Goal: Obtain resource: Download file/media

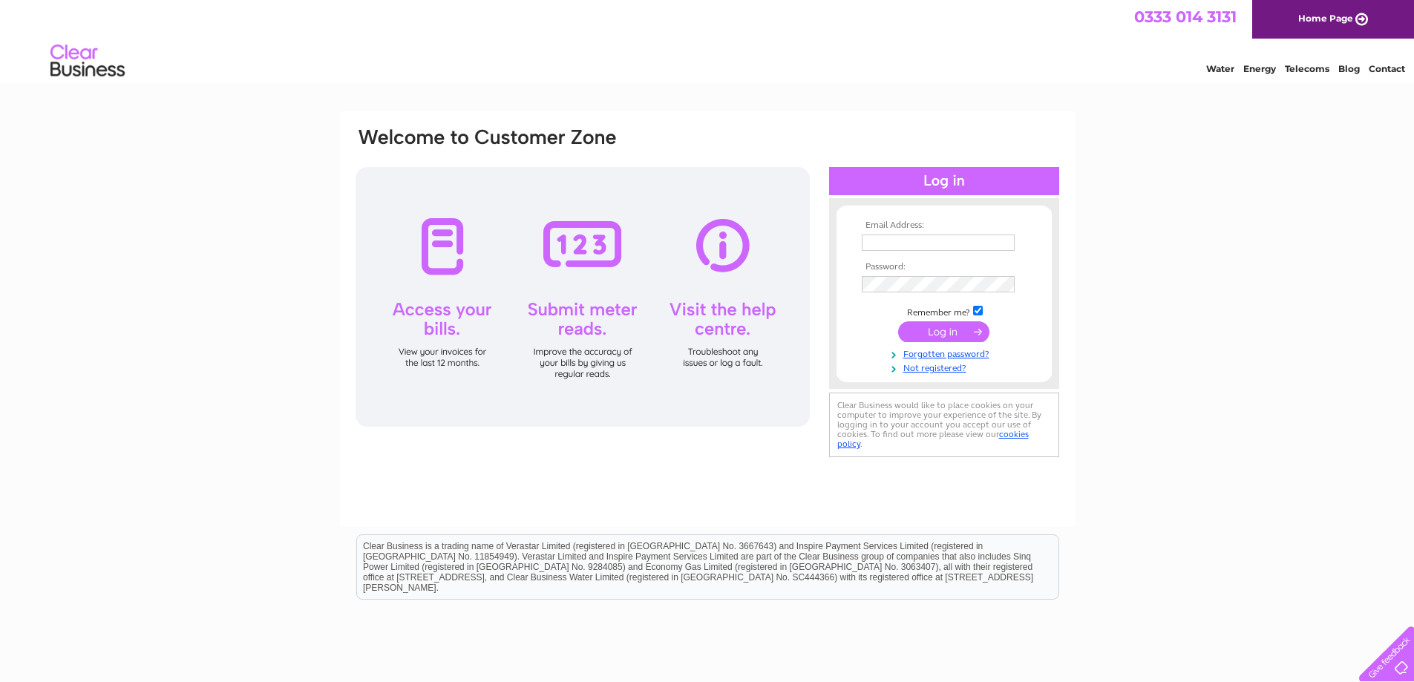
type input "accounts@macleodorganics.co.uk"
click at [937, 332] on input "submit" at bounding box center [943, 331] width 91 height 21
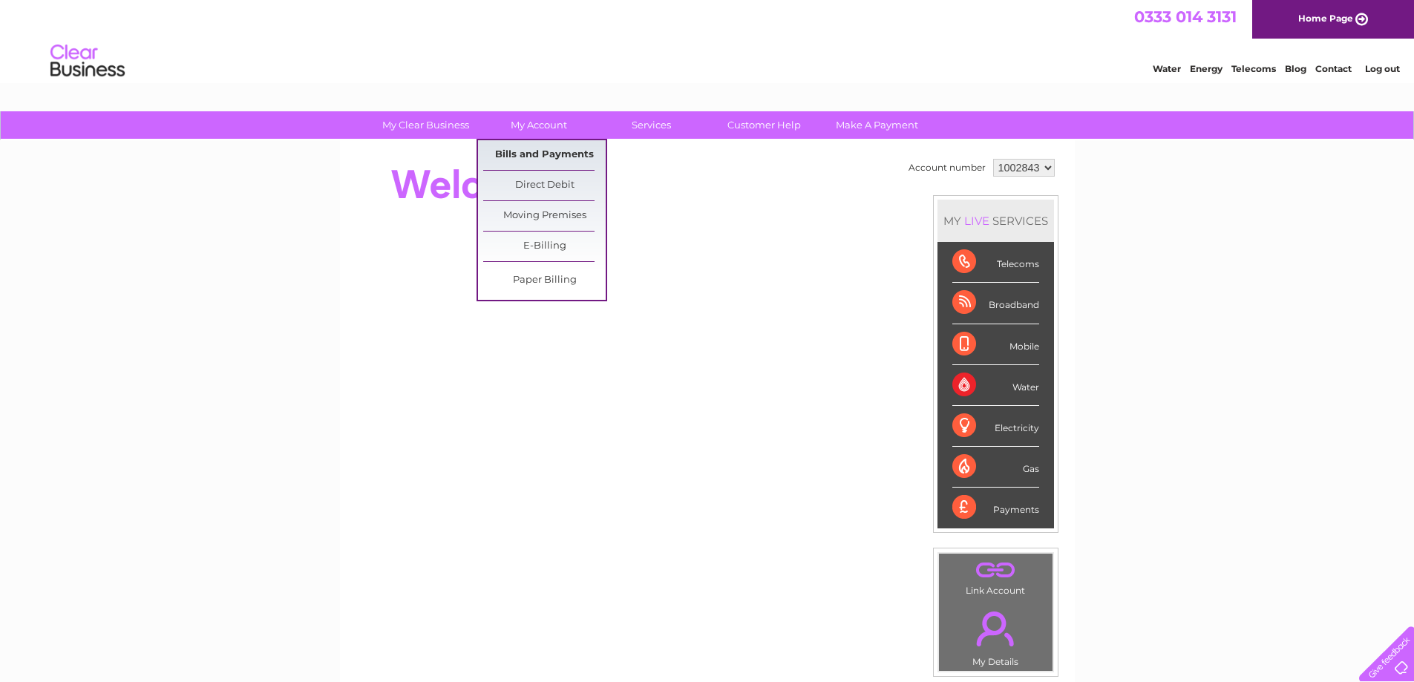
click at [528, 157] on link "Bills and Payments" at bounding box center [544, 155] width 122 height 30
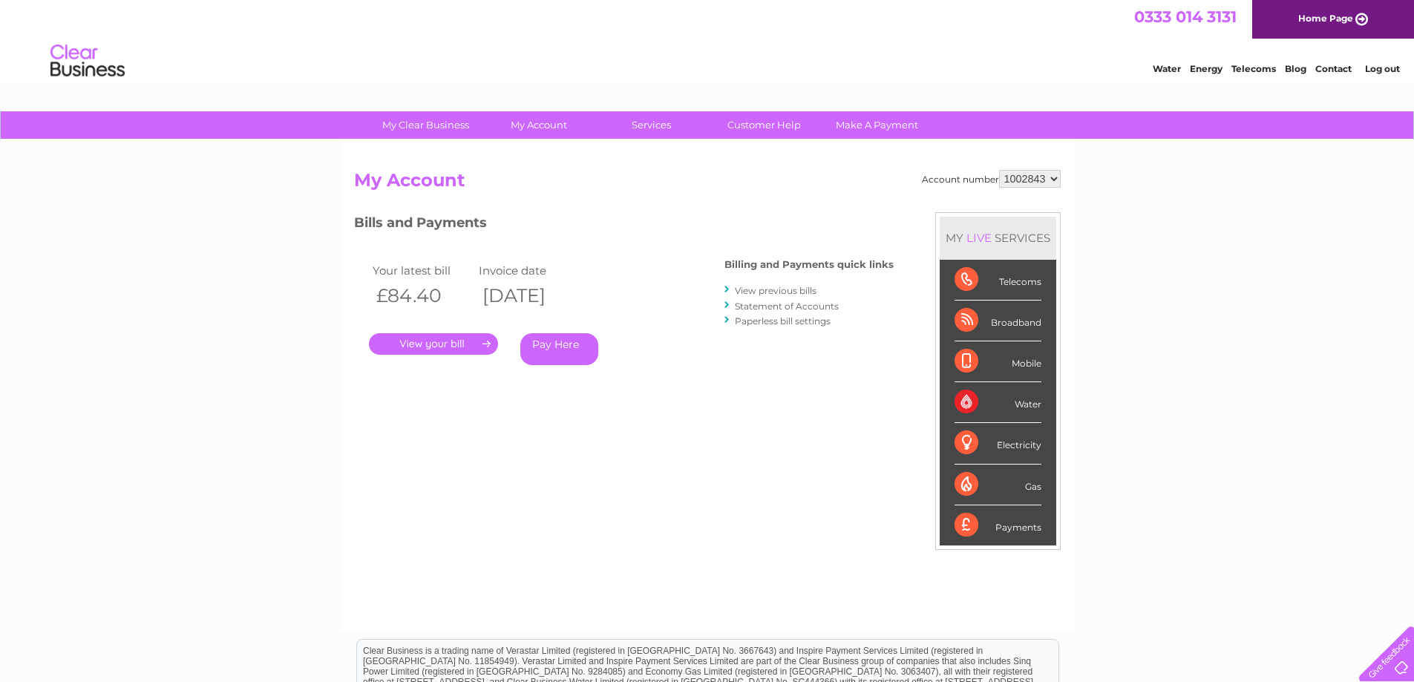
click at [802, 289] on link "View previous bills" at bounding box center [776, 290] width 82 height 11
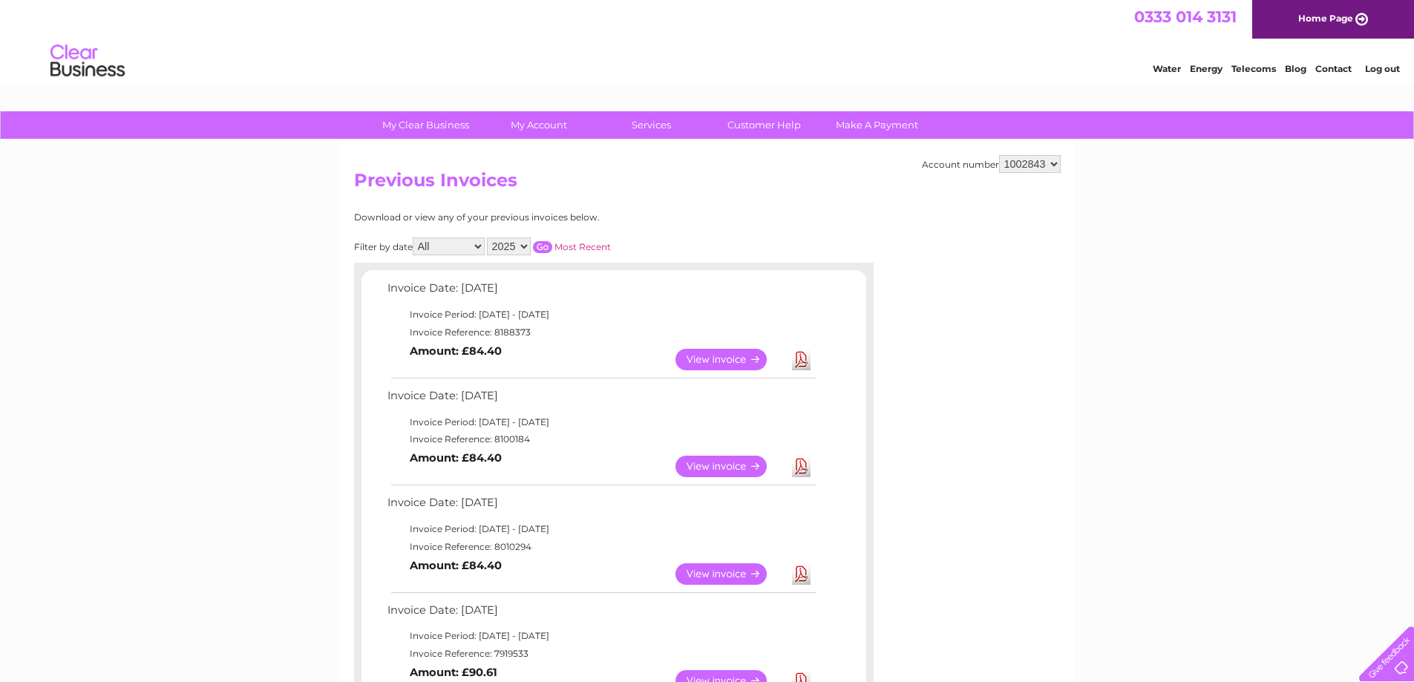
click at [732, 467] on link "View" at bounding box center [729, 467] width 109 height 22
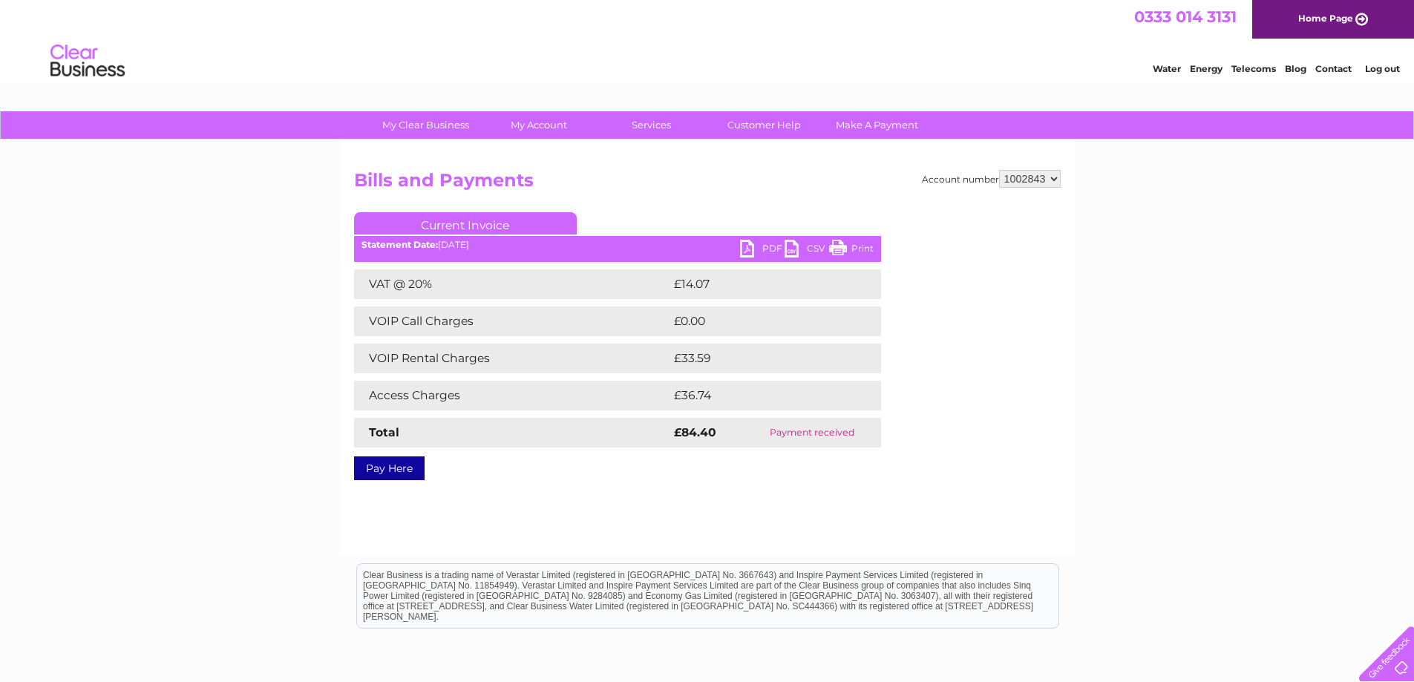
click at [765, 253] on link "PDF" at bounding box center [762, 251] width 45 height 22
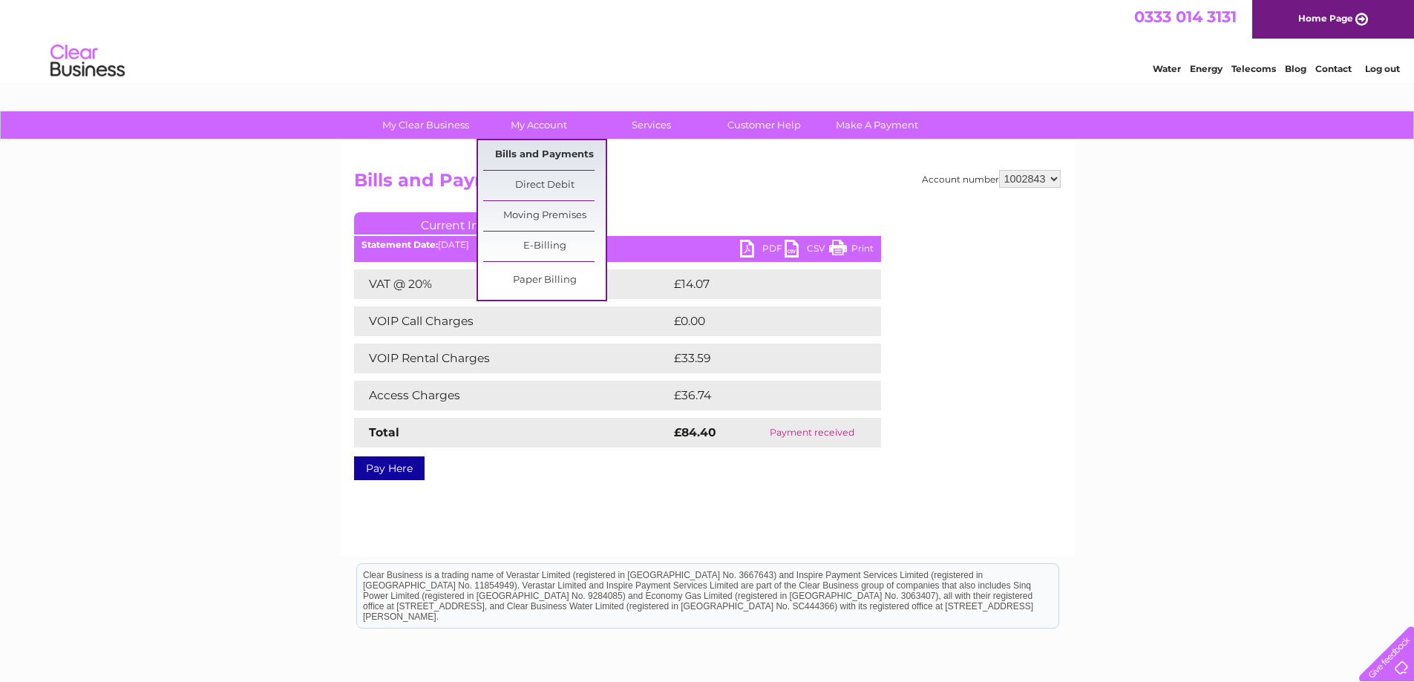
click at [517, 152] on link "Bills and Payments" at bounding box center [544, 155] width 122 height 30
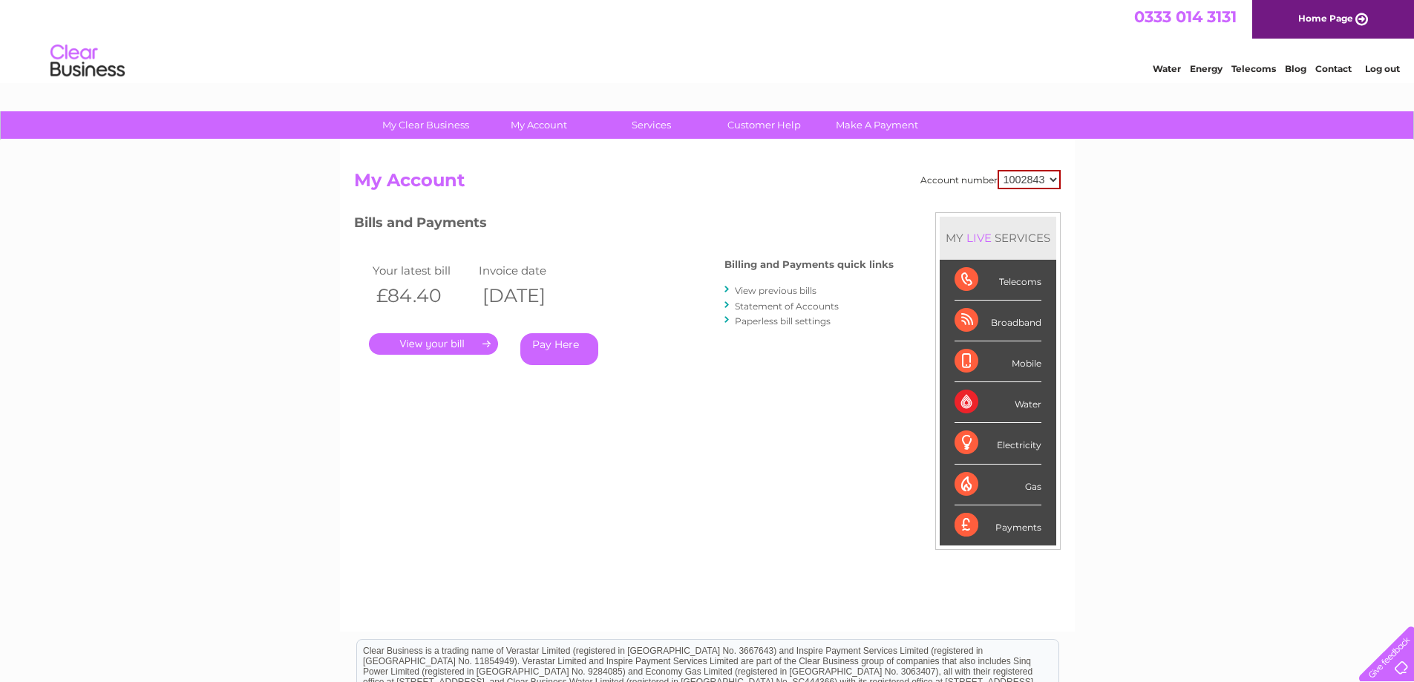
click at [455, 335] on link "." at bounding box center [433, 344] width 129 height 22
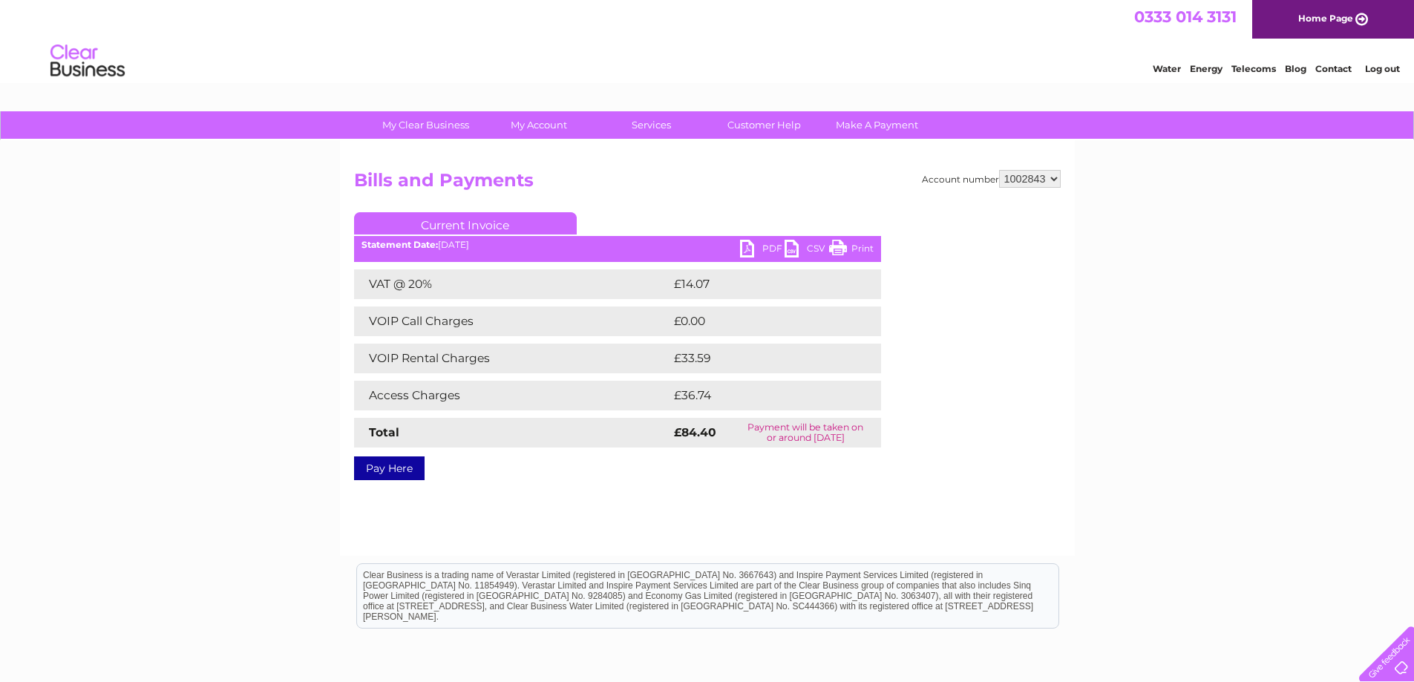
click at [753, 253] on link "PDF" at bounding box center [762, 251] width 45 height 22
click at [1376, 73] on link "Log out" at bounding box center [1382, 68] width 35 height 11
